Goal: Task Accomplishment & Management: Manage account settings

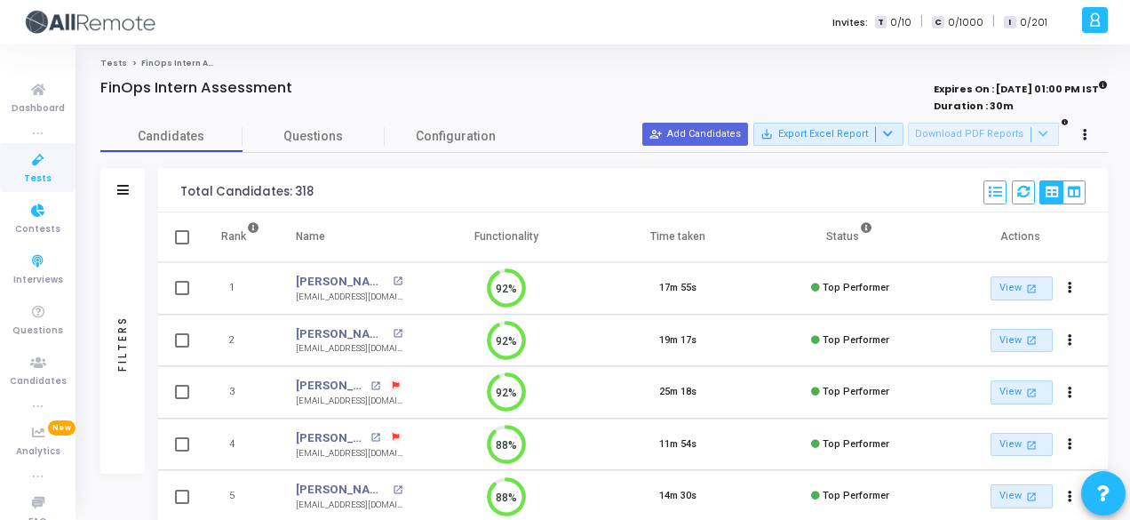
click at [32, 228] on span "Contests" at bounding box center [37, 229] width 45 height 15
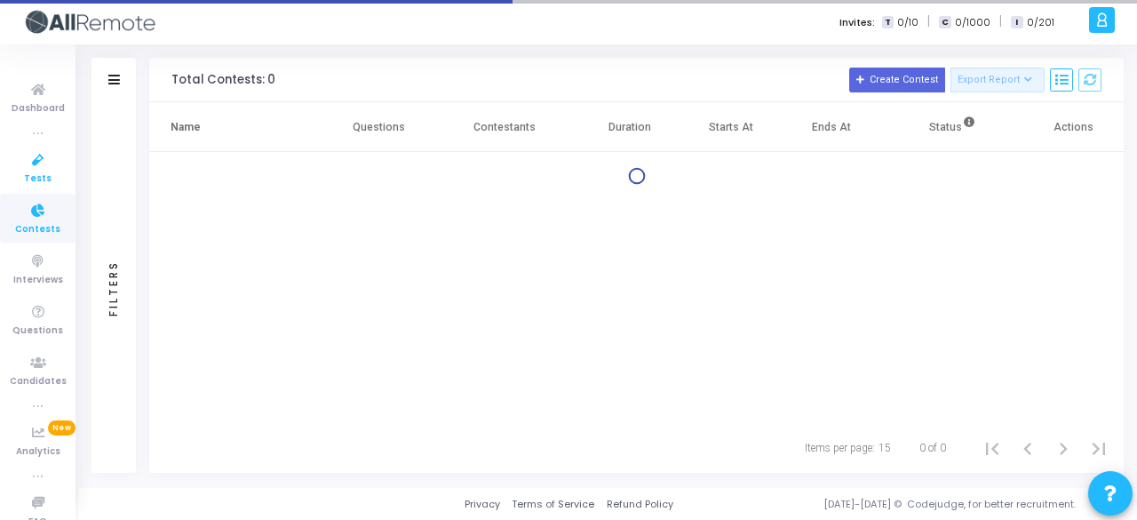
click at [35, 180] on span "Tests" at bounding box center [38, 178] width 28 height 15
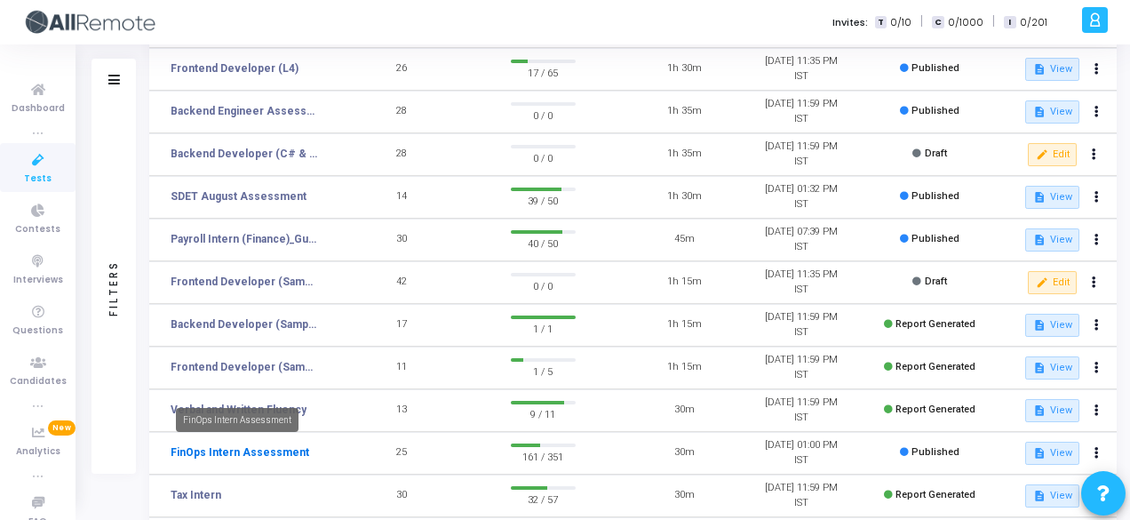
click at [259, 452] on link "FinOps Intern Assessment" at bounding box center [240, 452] width 139 height 16
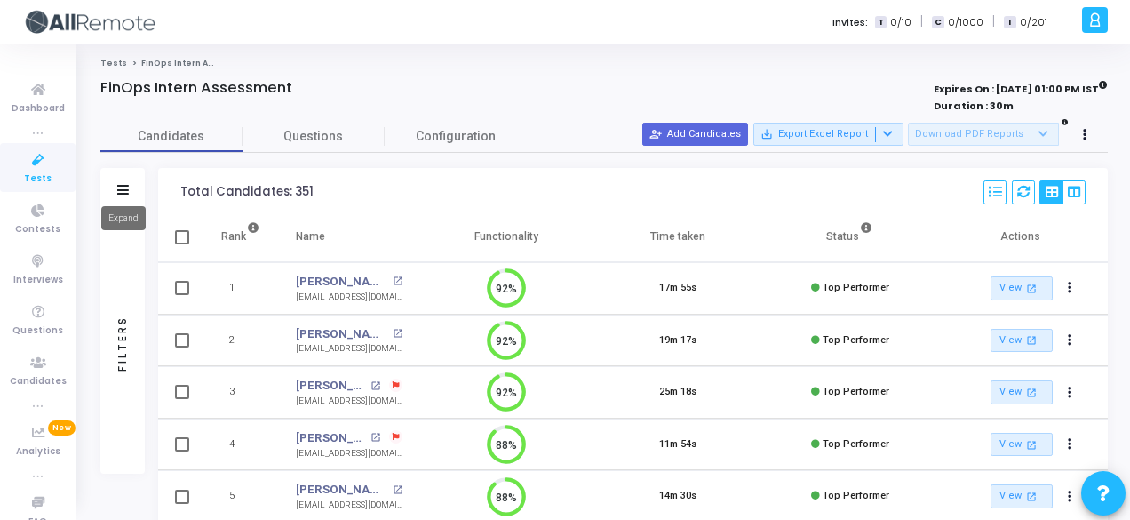
click at [127, 189] on icon at bounding box center [123, 190] width 12 height 10
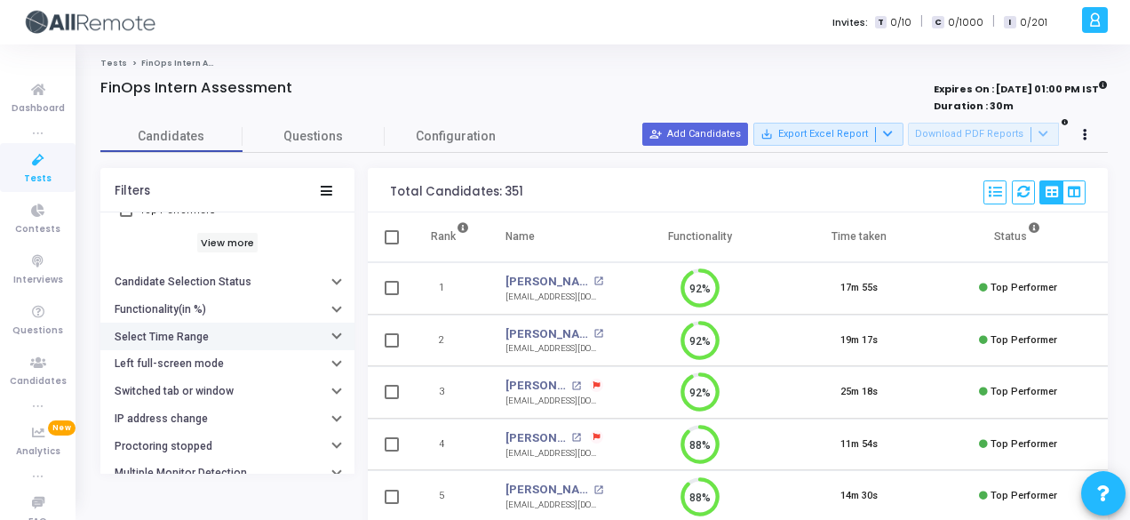
click at [250, 333] on button "Select Time Range" at bounding box center [227, 336] width 254 height 28
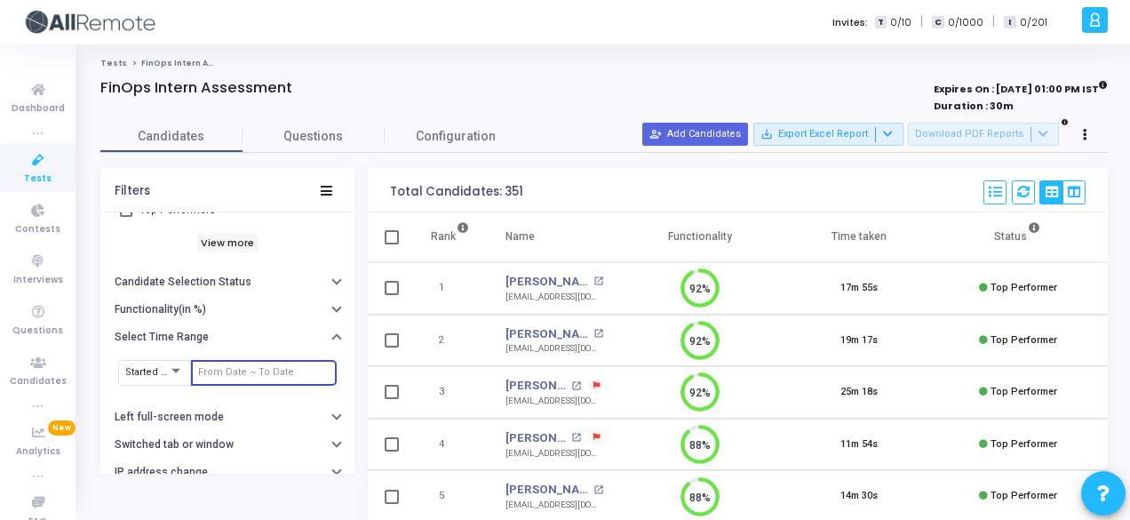
click at [265, 369] on input "text" at bounding box center [263, 372] width 131 height 11
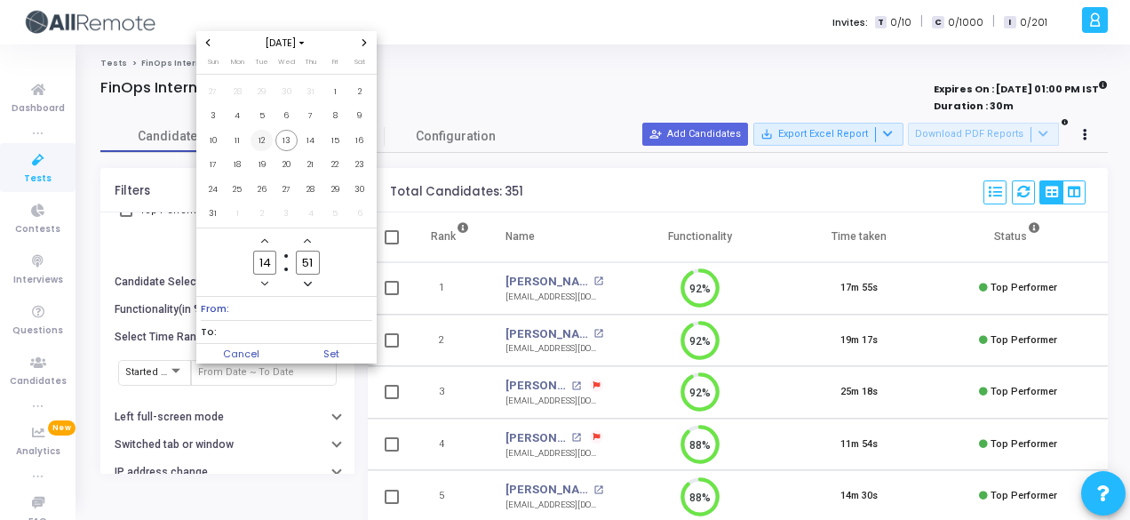
click at [266, 147] on span "12" at bounding box center [261, 141] width 22 height 22
click at [297, 139] on span "13" at bounding box center [286, 141] width 22 height 22
click at [323, 356] on span "Set" at bounding box center [331, 354] width 91 height 20
type input "[DATE] 2:51 PM - [DATE] 2:51 PM"
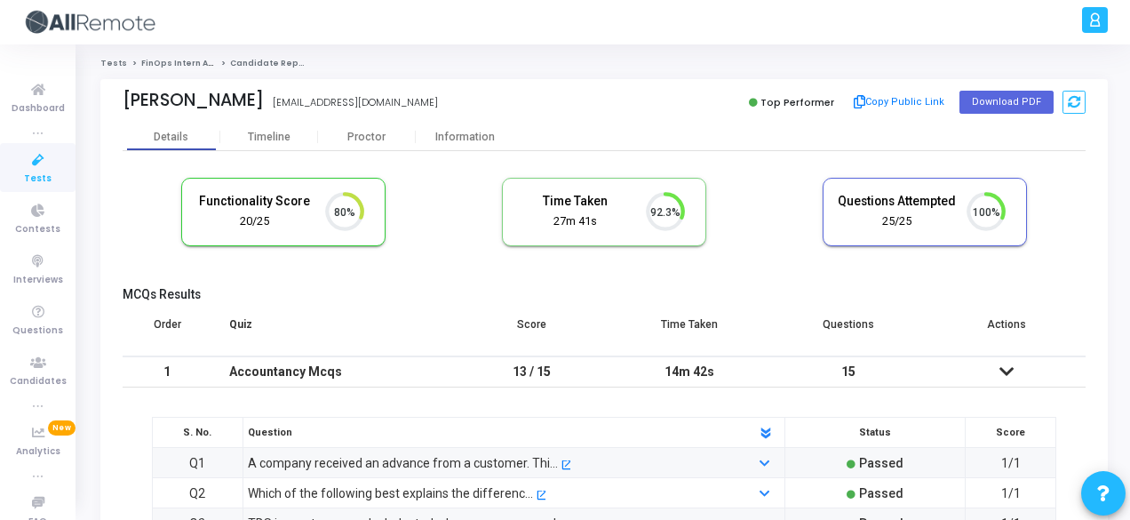
scroll to position [37, 44]
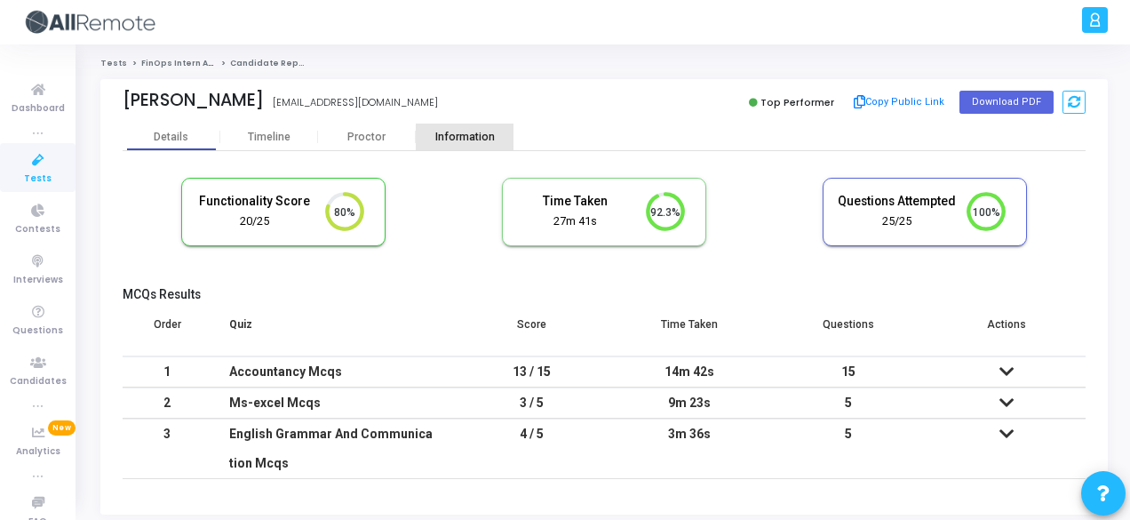
click at [433, 133] on div "Information" at bounding box center [465, 137] width 98 height 13
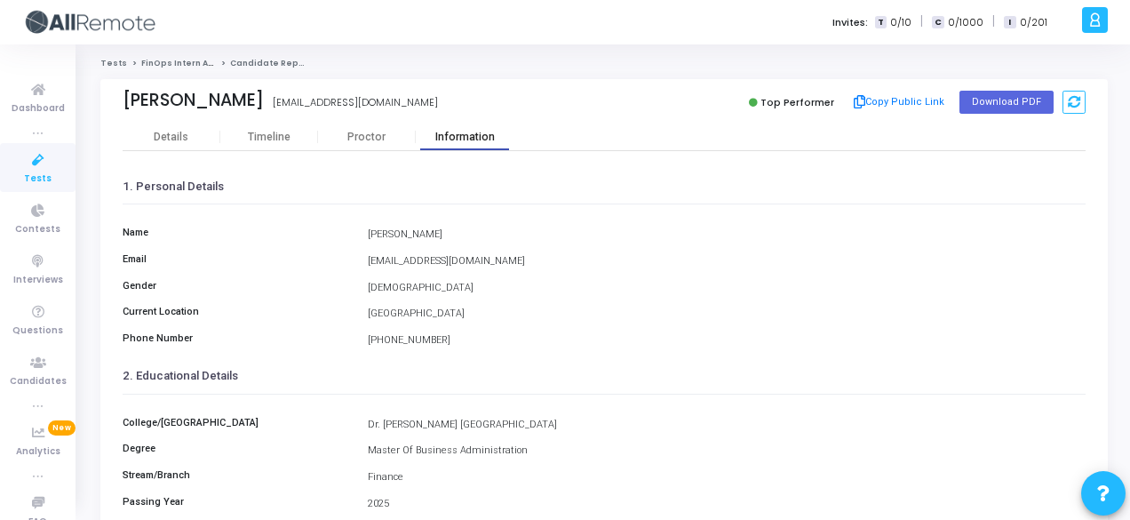
scroll to position [409, 0]
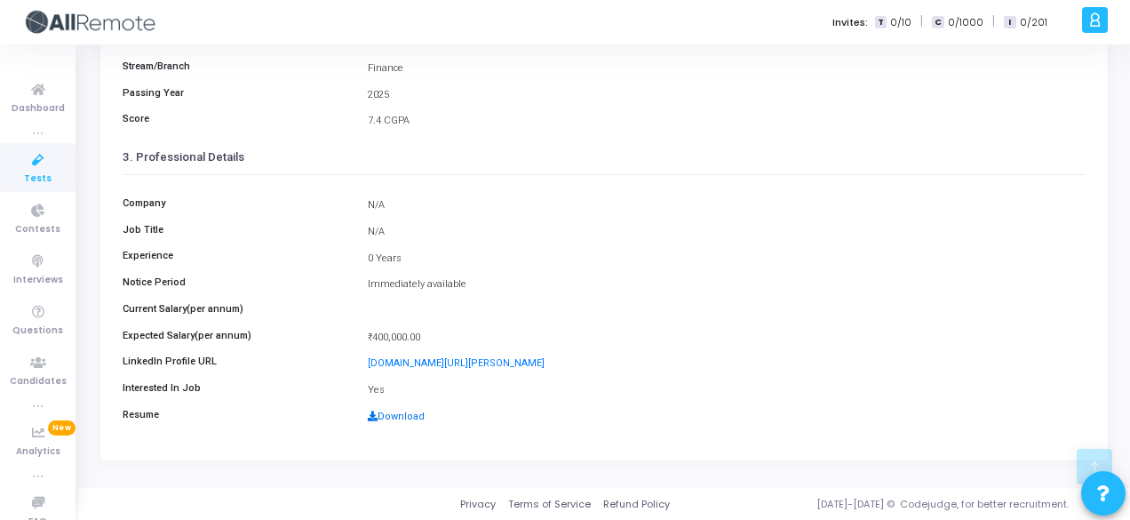
click at [414, 410] on link "Download" at bounding box center [396, 416] width 57 height 12
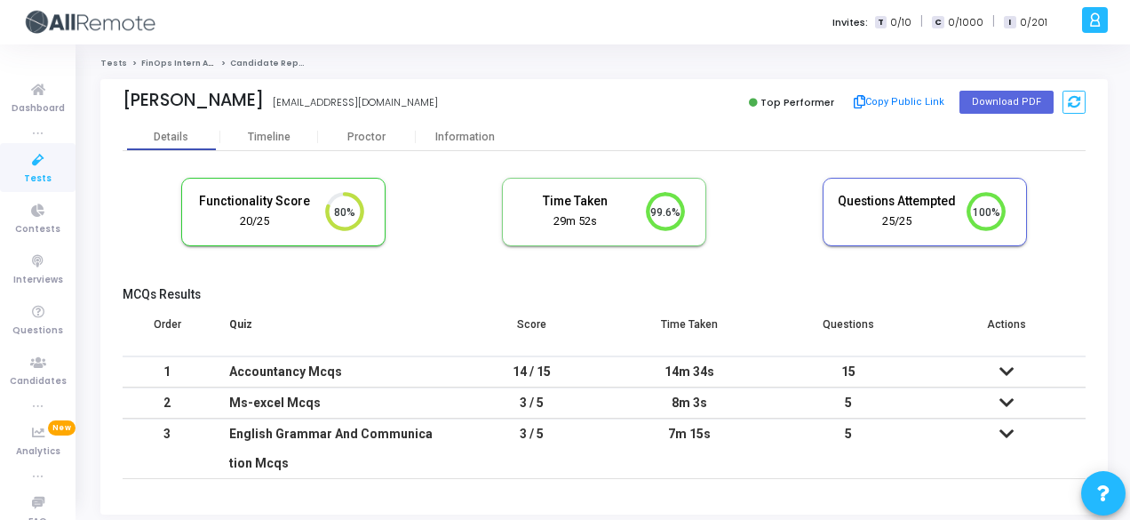
scroll to position [8, 7]
click at [464, 132] on div "Information" at bounding box center [465, 137] width 98 height 13
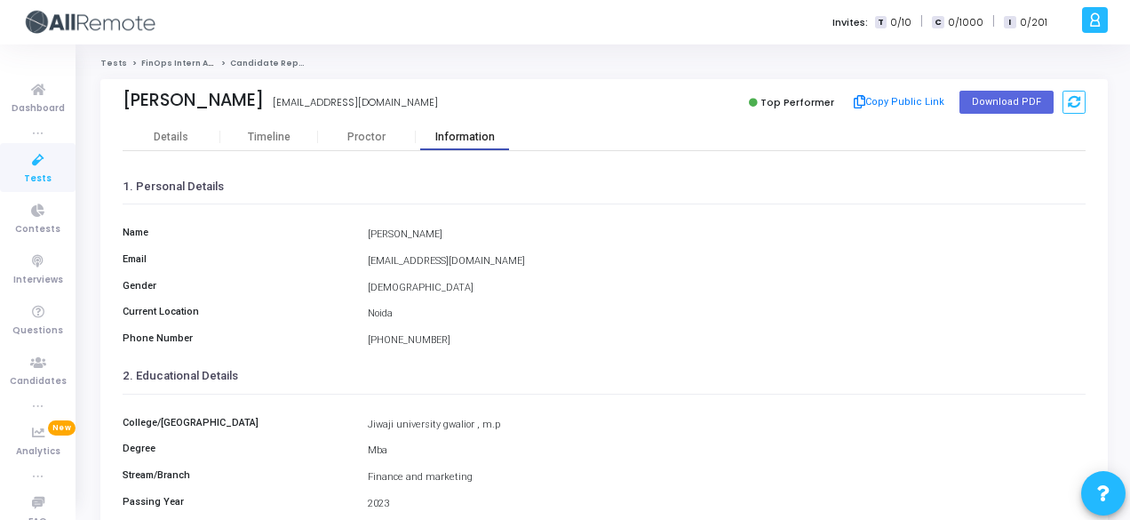
scroll to position [409, 0]
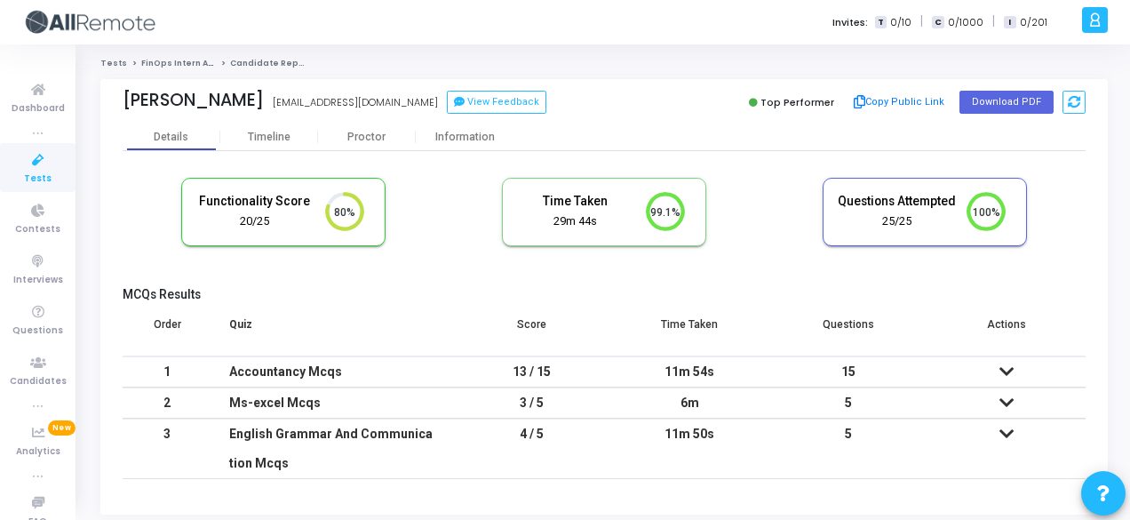
scroll to position [8, 7]
click at [469, 136] on div "Information" at bounding box center [465, 137] width 98 height 13
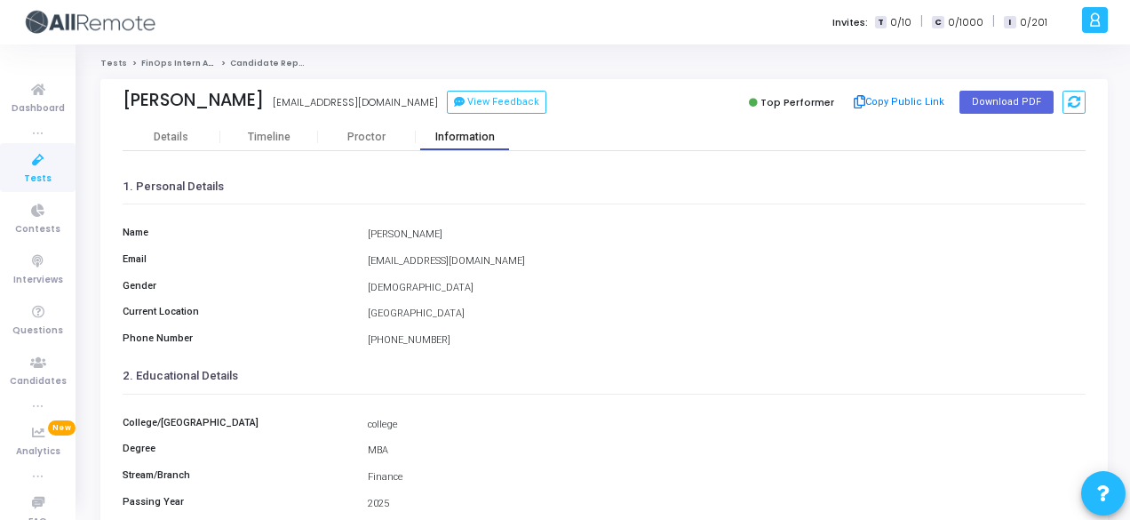
scroll to position [409, 0]
